Goal: Task Accomplishment & Management: Complete application form

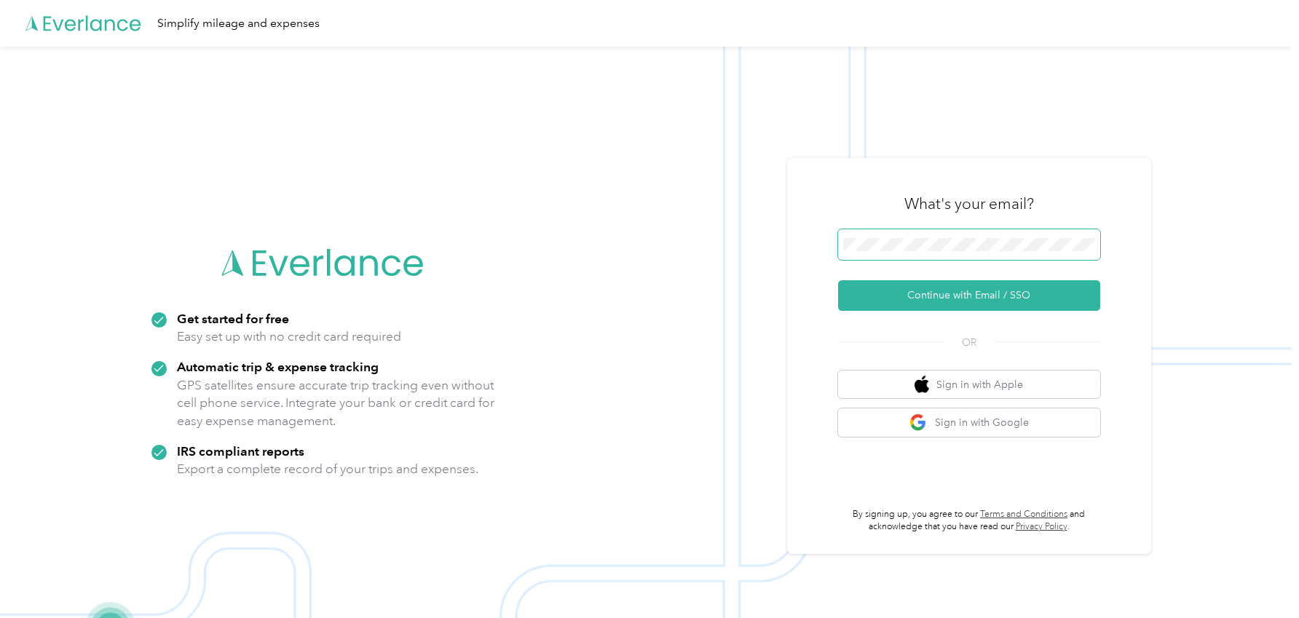
click at [925, 252] on span at bounding box center [969, 244] width 262 height 31
click at [951, 298] on button "Continue with Email / SSO" at bounding box center [969, 295] width 262 height 31
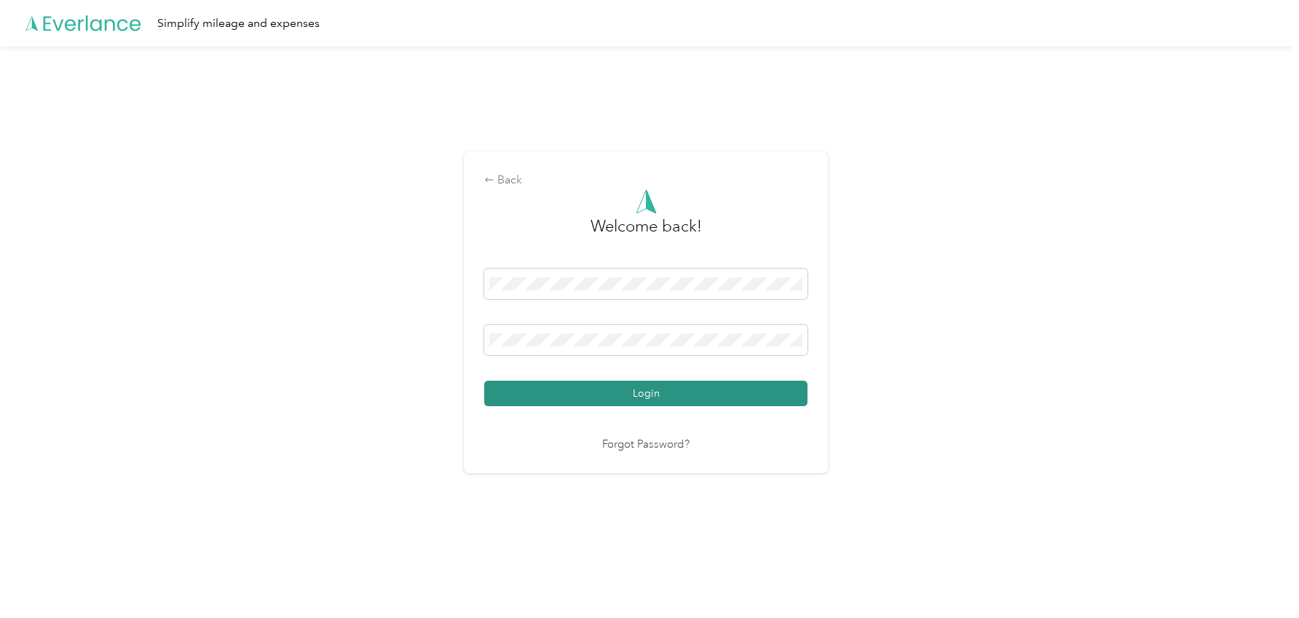
click at [683, 397] on button "Login" at bounding box center [645, 393] width 323 height 25
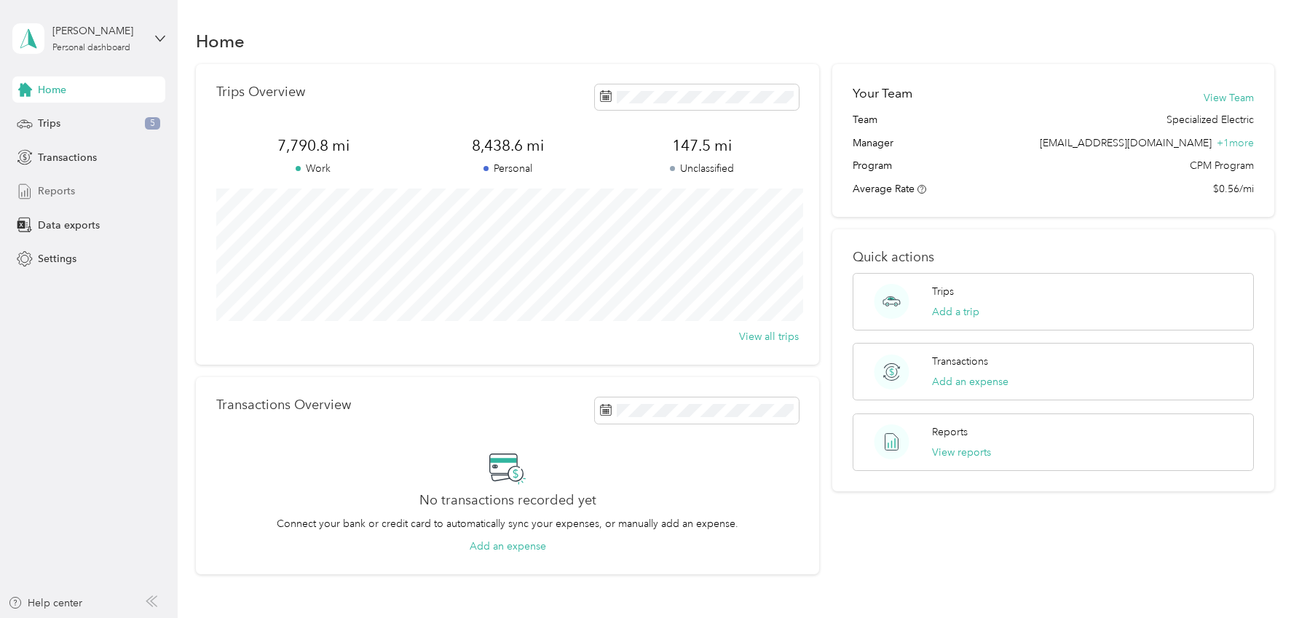
click at [52, 195] on span "Reports" at bounding box center [56, 190] width 37 height 15
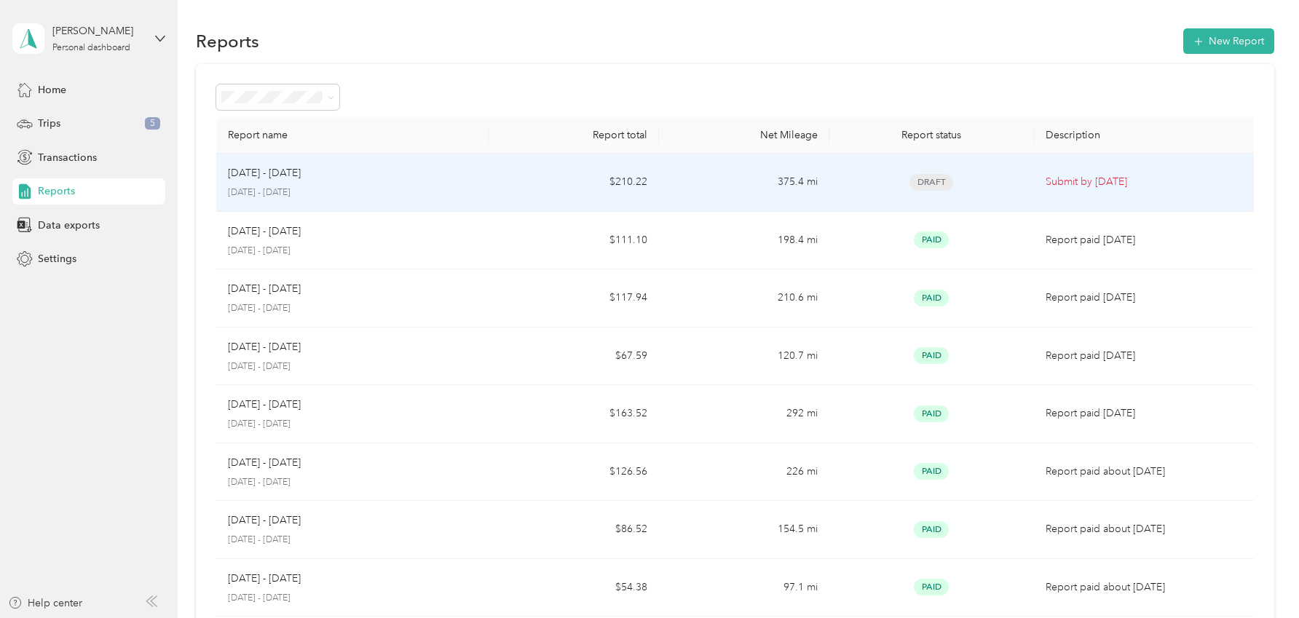
click at [381, 186] on p "[DATE] - [DATE]" at bounding box center [352, 192] width 249 height 13
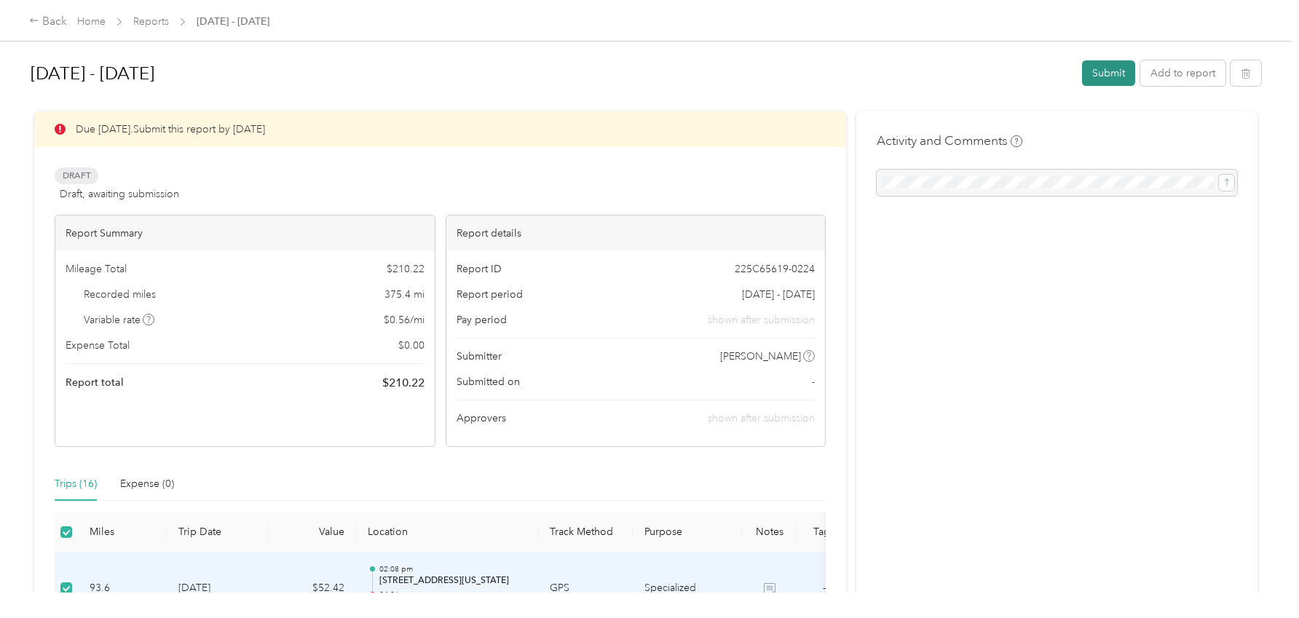
click at [1112, 70] on button "Submit" at bounding box center [1108, 72] width 53 height 25
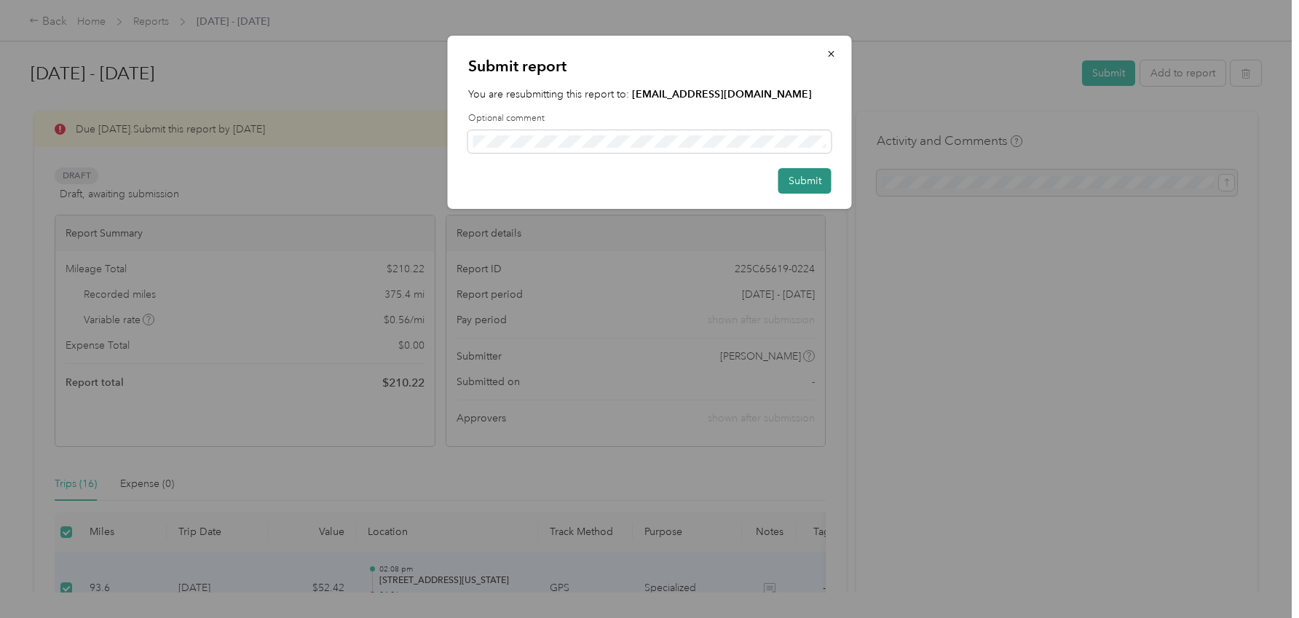
click at [788, 180] on button "Submit" at bounding box center [804, 180] width 53 height 25
